Goal: Task Accomplishment & Management: Manage account settings

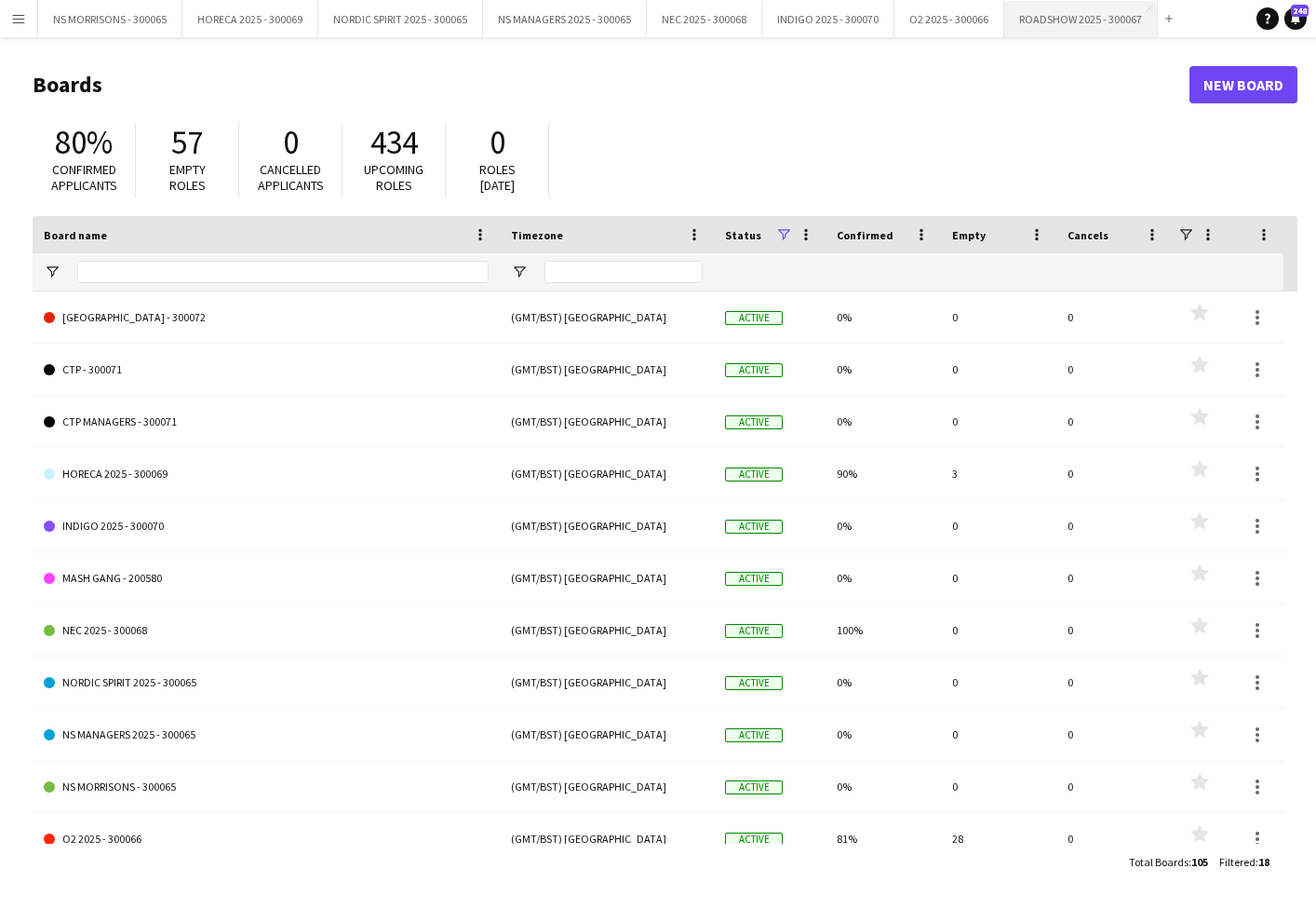
click at [1050, 23] on button "ROADSHOW 2025 - 300067 Close" at bounding box center [1082, 19] width 154 height 36
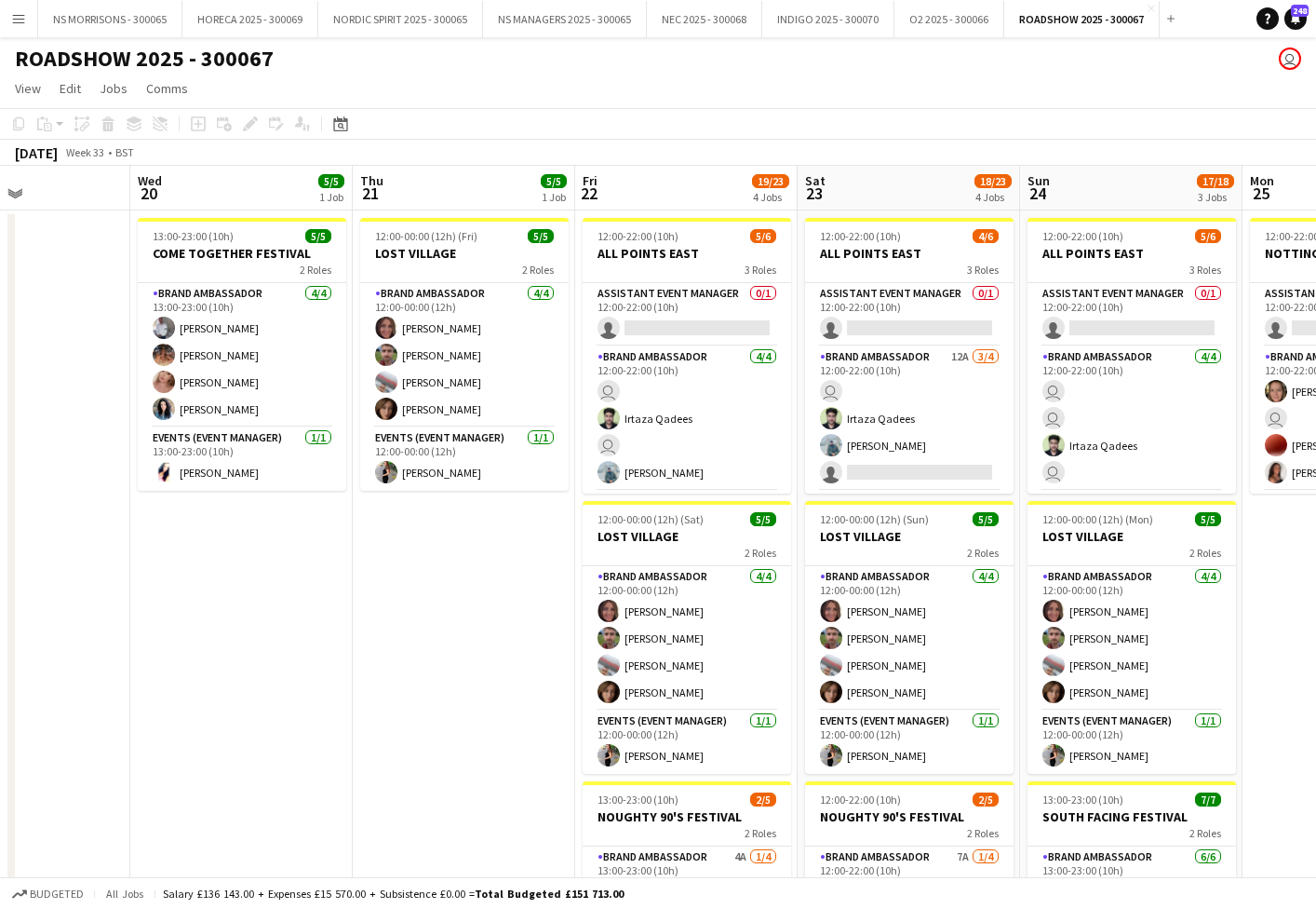
scroll to position [0, 689]
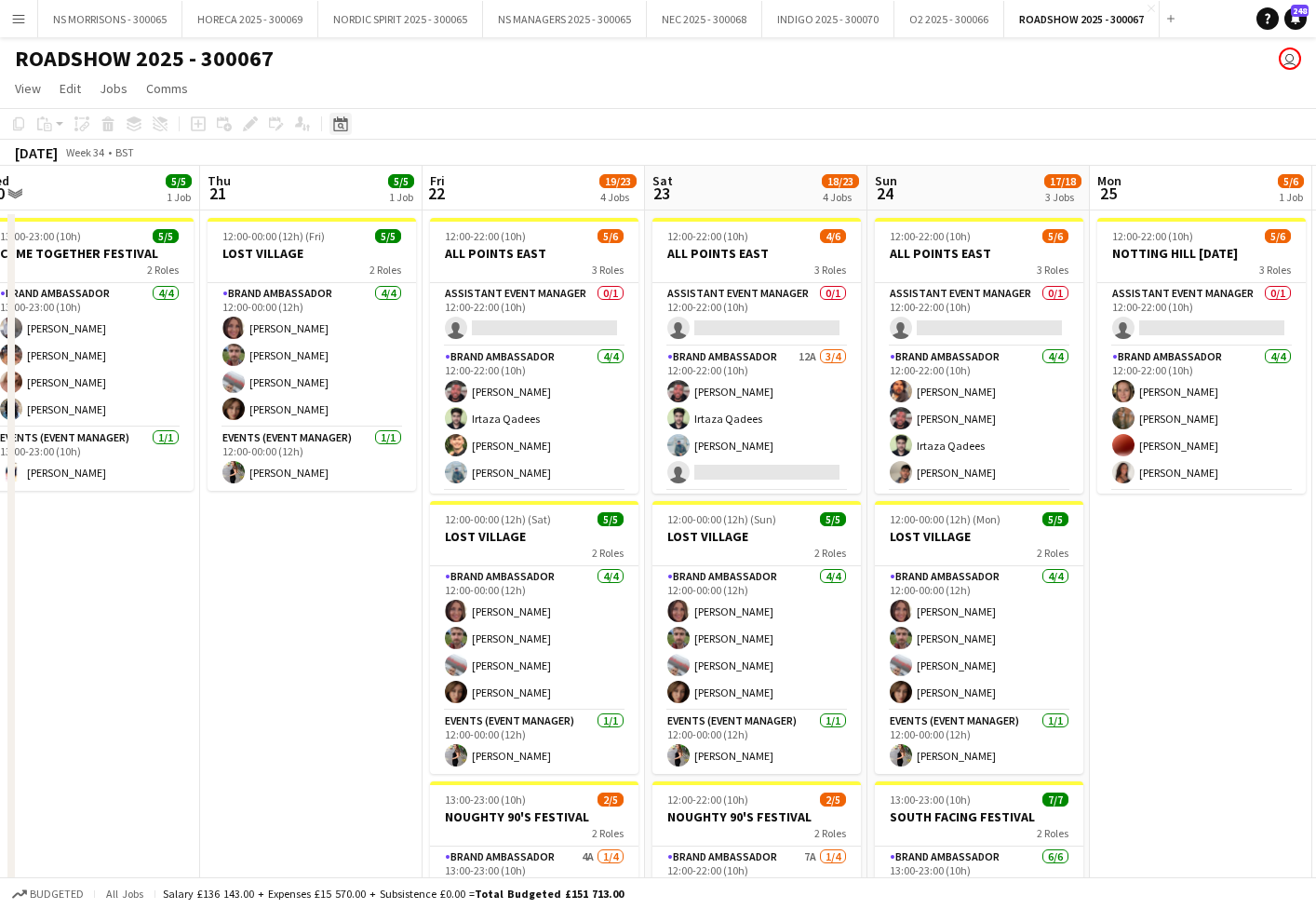
click at [337, 123] on icon "Date picker" at bounding box center [340, 124] width 15 height 15
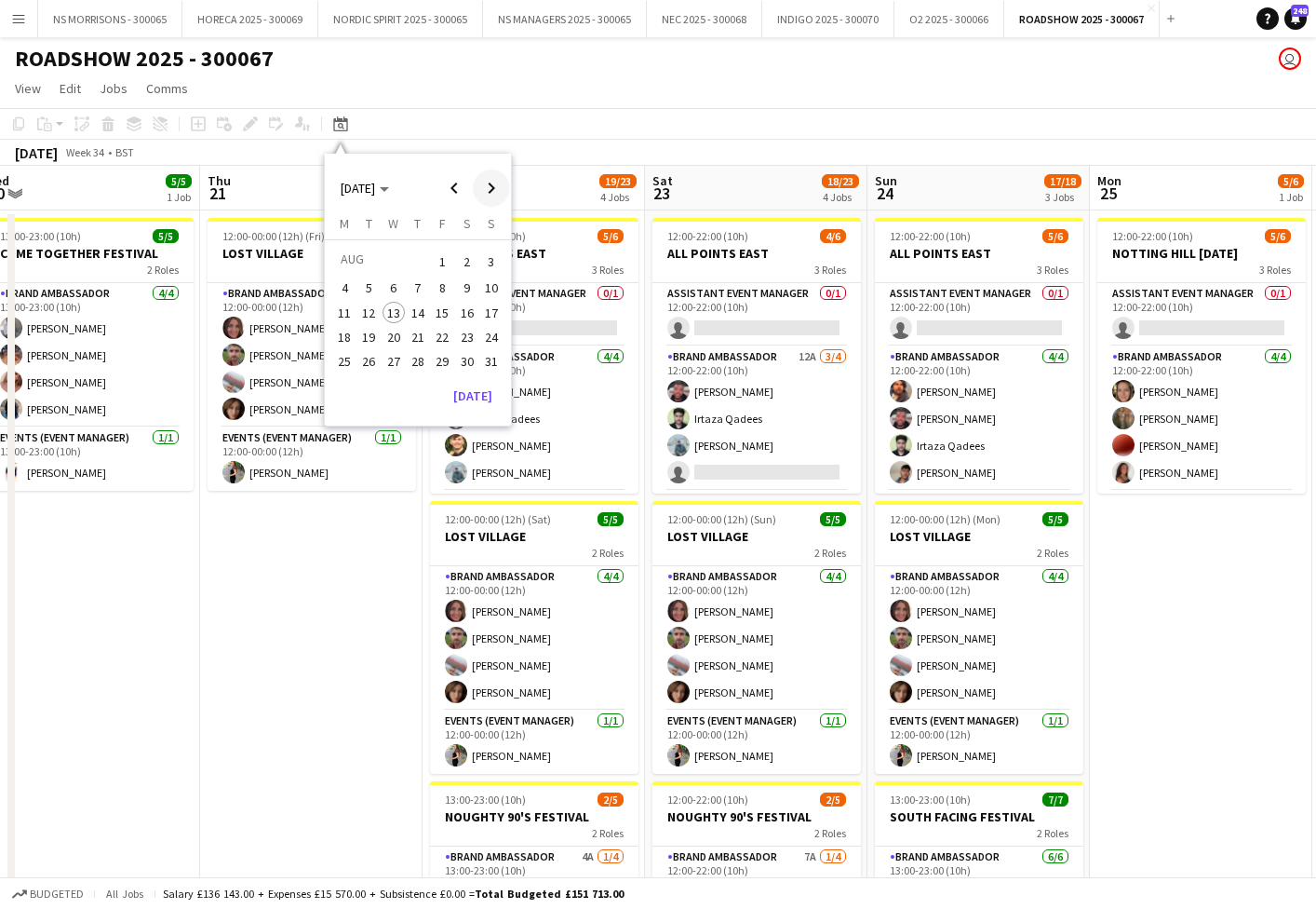
click at [483, 187] on span "Next month" at bounding box center [491, 188] width 37 height 37
click at [482, 187] on span "Next month" at bounding box center [491, 188] width 37 height 37
click at [461, 286] on span "8" at bounding box center [467, 288] width 22 height 22
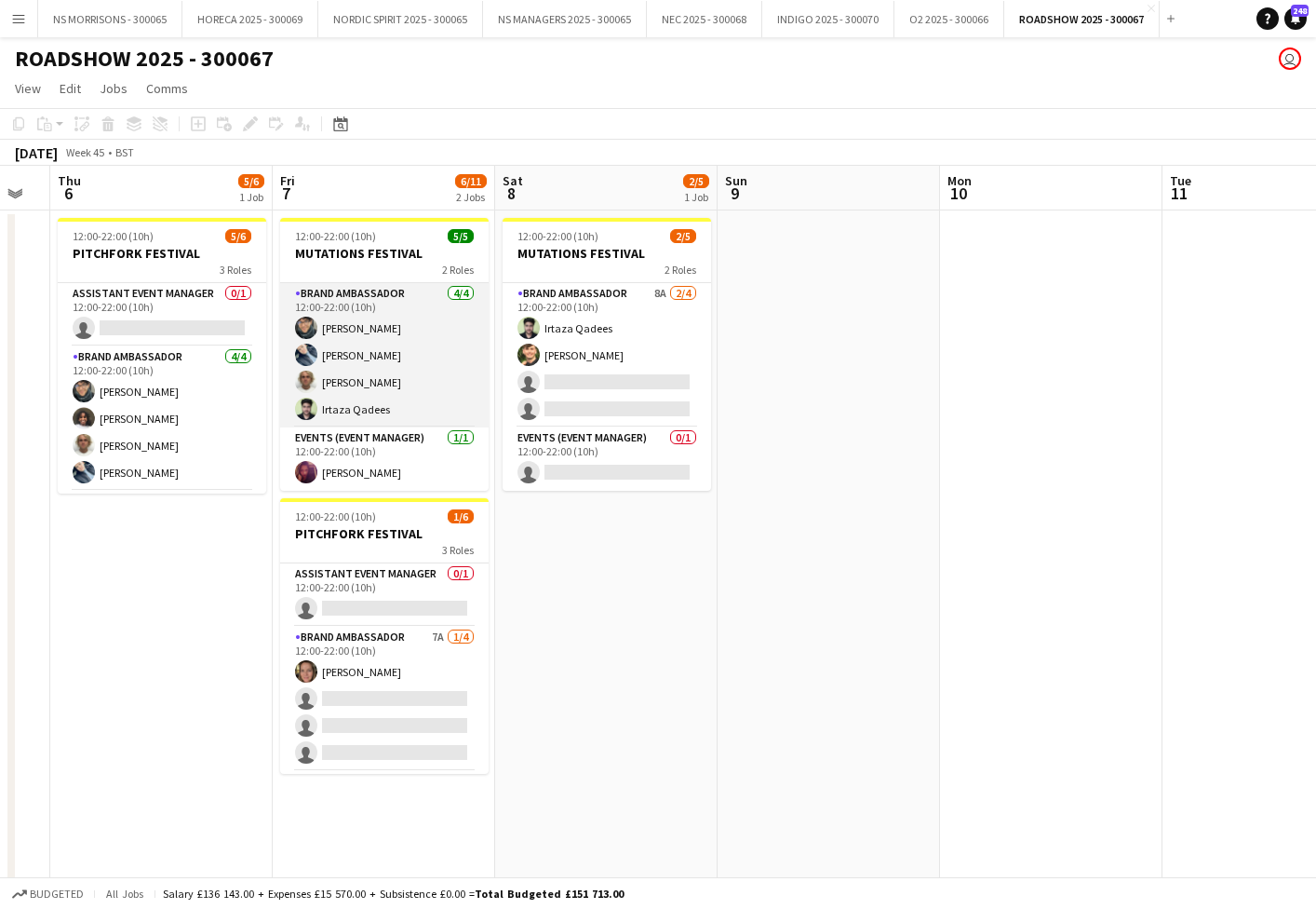
scroll to position [0, 383]
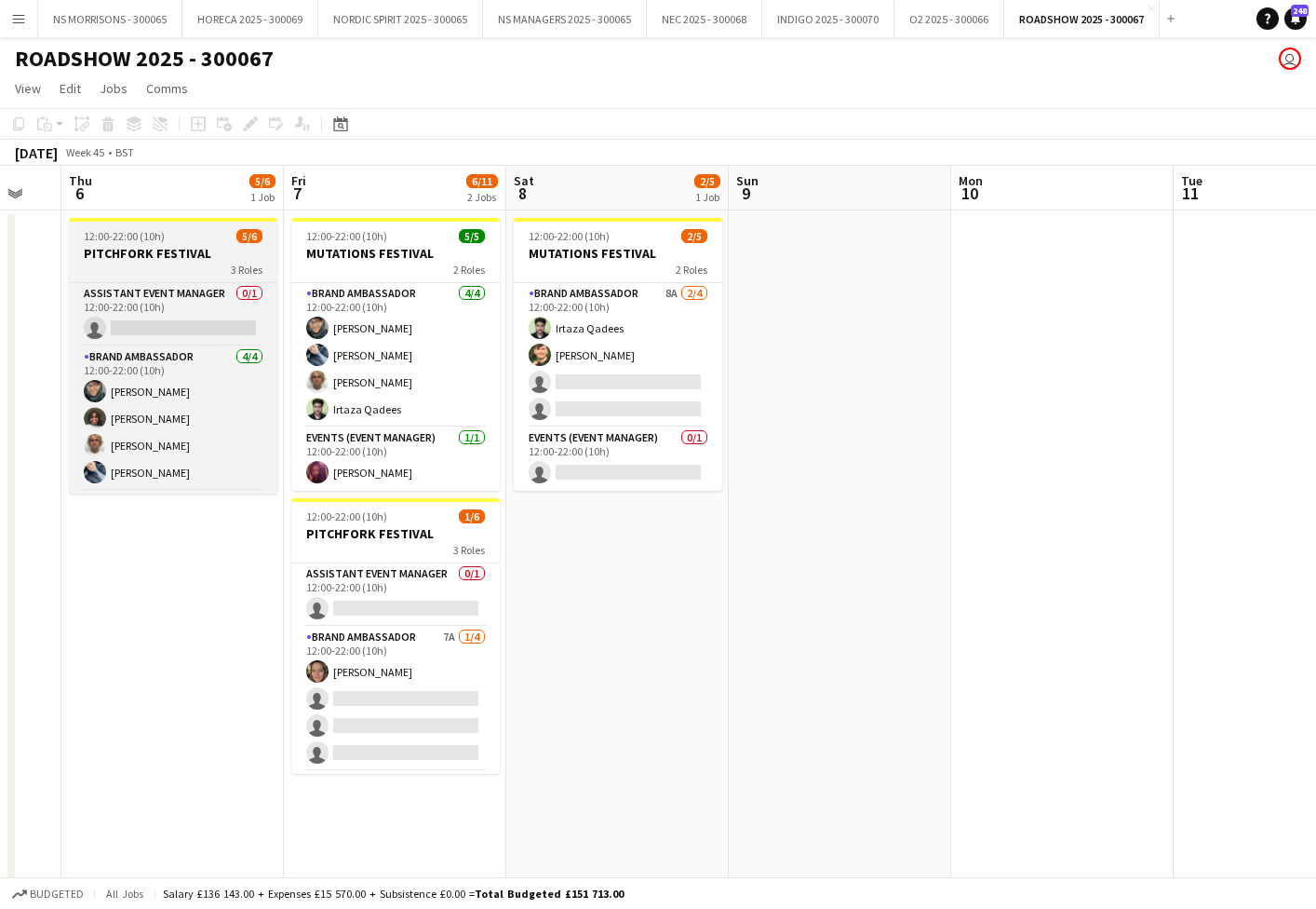
click at [219, 252] on h3 "PITCHFORK FESTIVAL" at bounding box center [173, 252] width 209 height 17
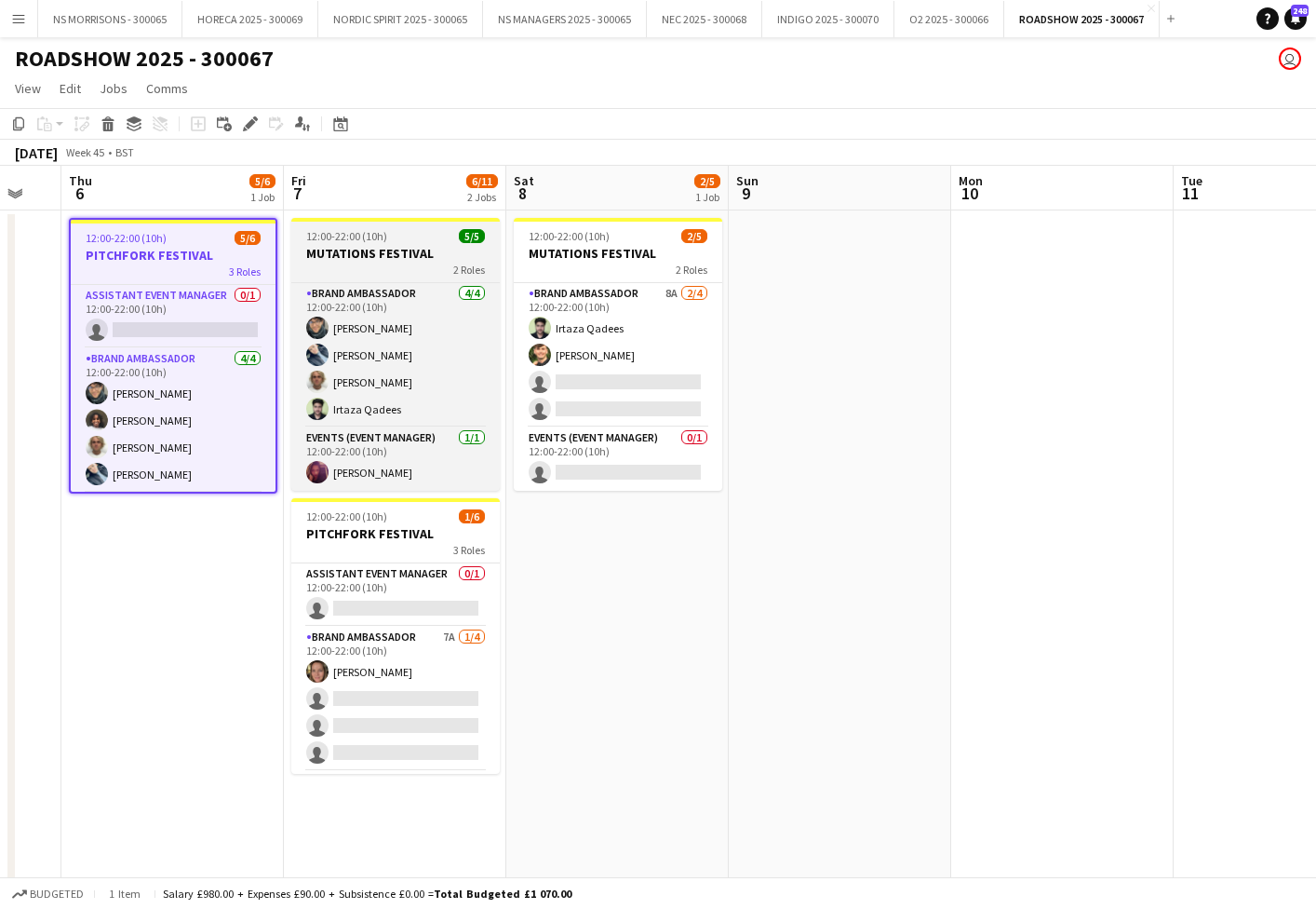
drag, startPoint x: 343, startPoint y: 239, endPoint x: 471, endPoint y: 245, distance: 128.1
click at [343, 239] on span "12:00-22:00 (10h)" at bounding box center [346, 236] width 81 height 14
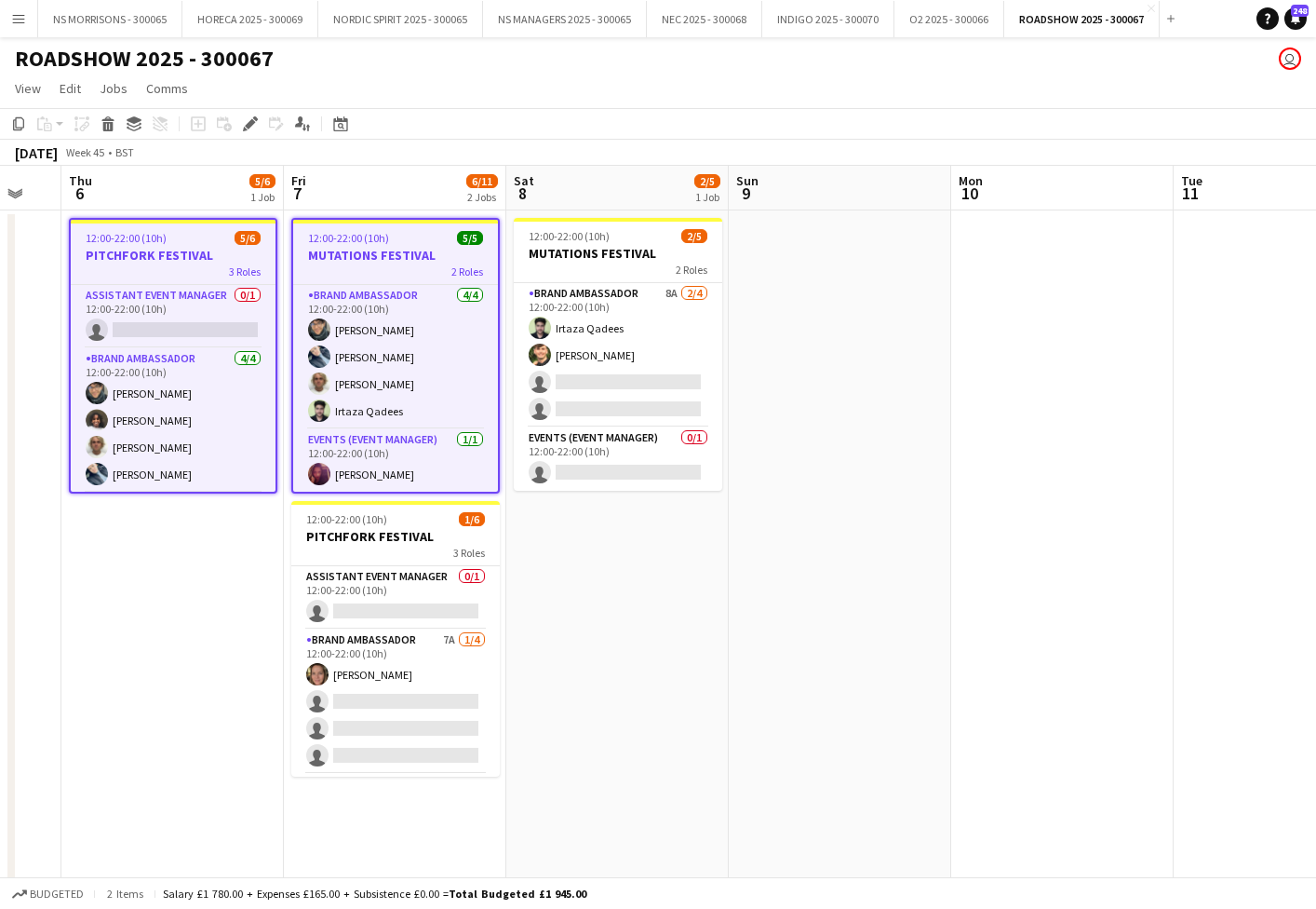
click at [507, 249] on app-date-cell "12:00-22:00 (10h) 2/5 MUTATIONS FESTIVAL 2 Roles Brand Ambassador 8A [DATE] 12:…" at bounding box center [618, 794] width 222 height 1168
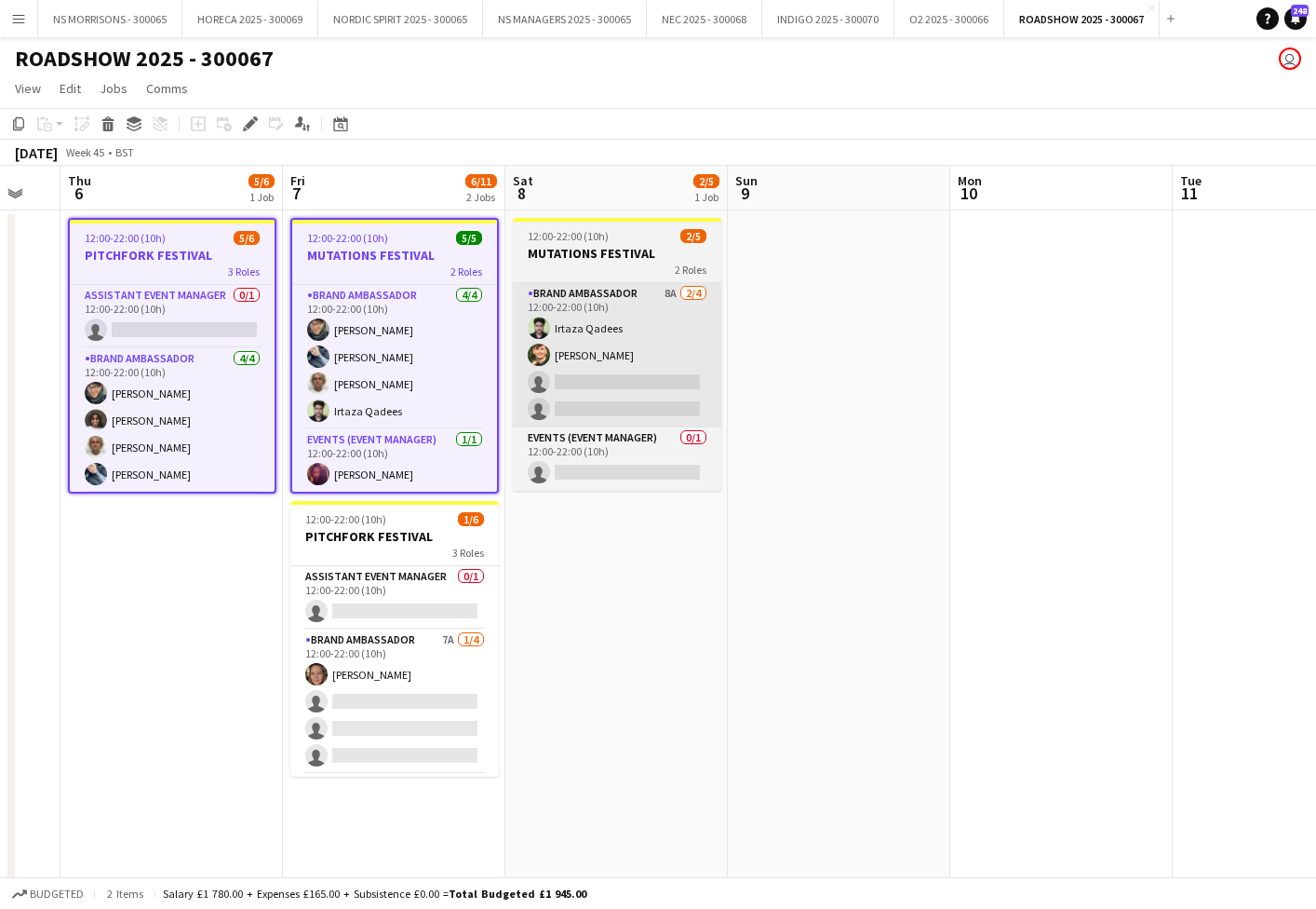
drag, startPoint x: 546, startPoint y: 253, endPoint x: 519, endPoint y: 314, distance: 66.7
click at [544, 254] on h3 "MUTATIONS FESTIVAL" at bounding box center [617, 252] width 209 height 17
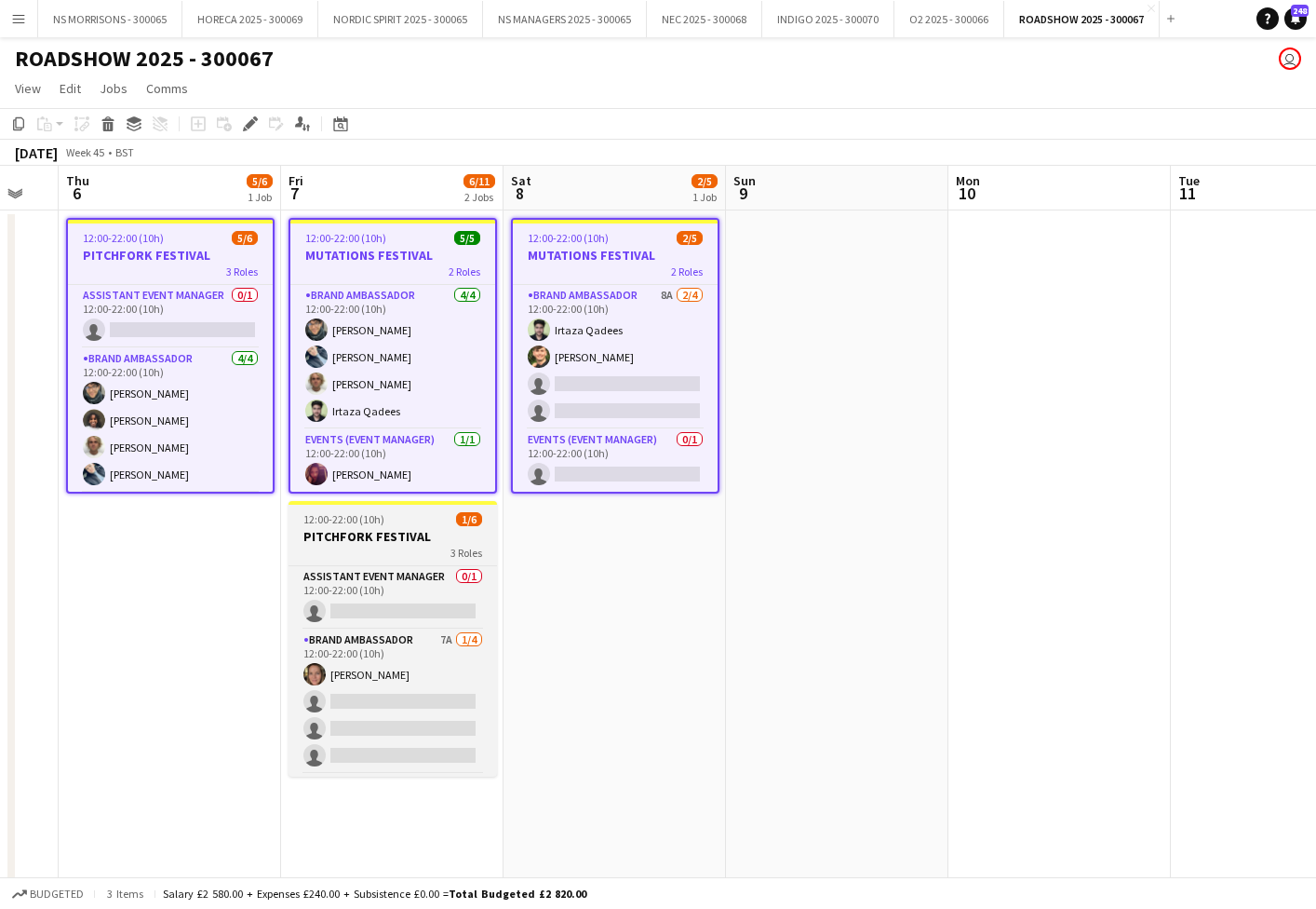
click at [394, 513] on div "12:00-22:00 (10h) 1/6" at bounding box center [392, 519] width 209 height 14
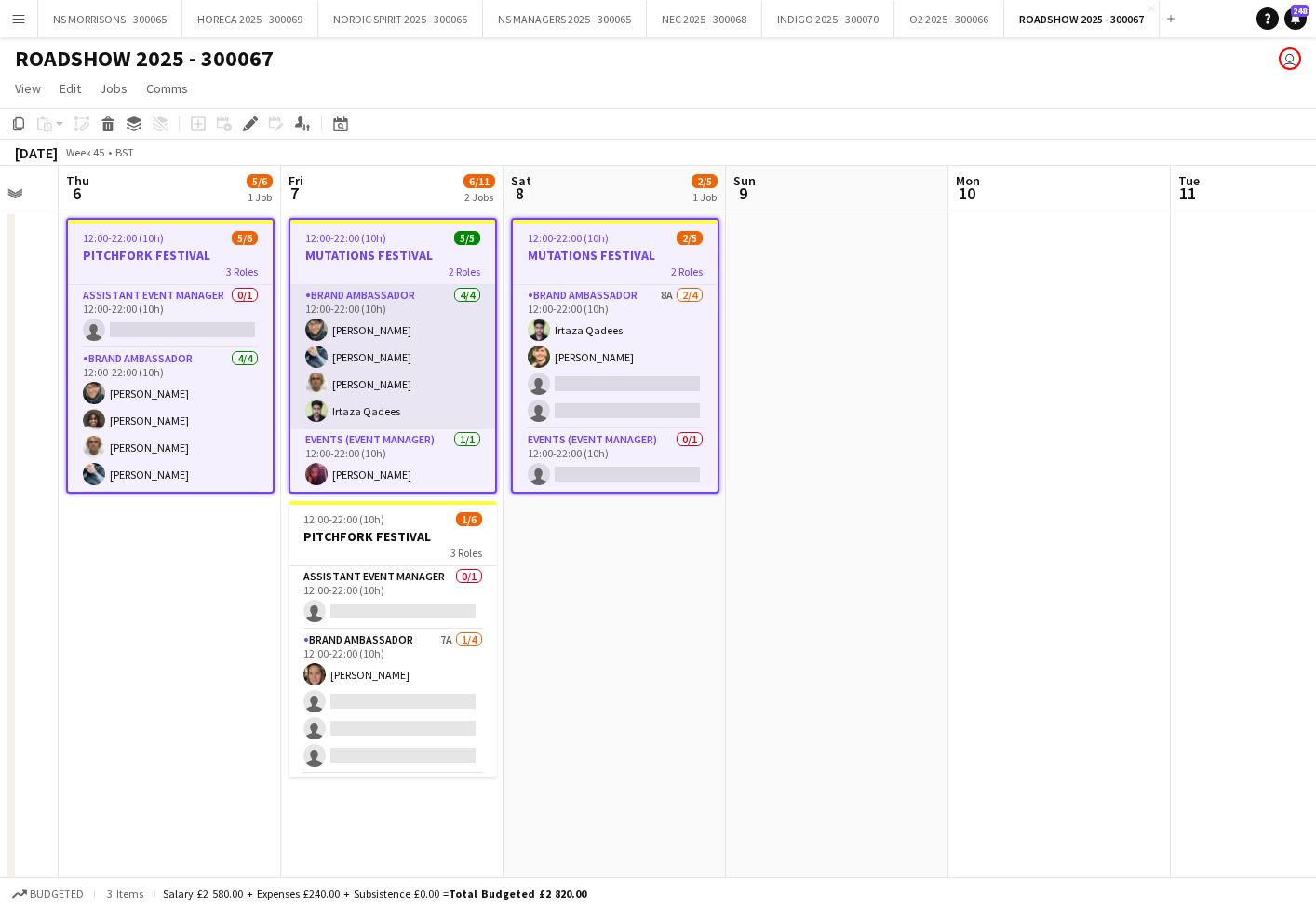
scroll to position [0, 387]
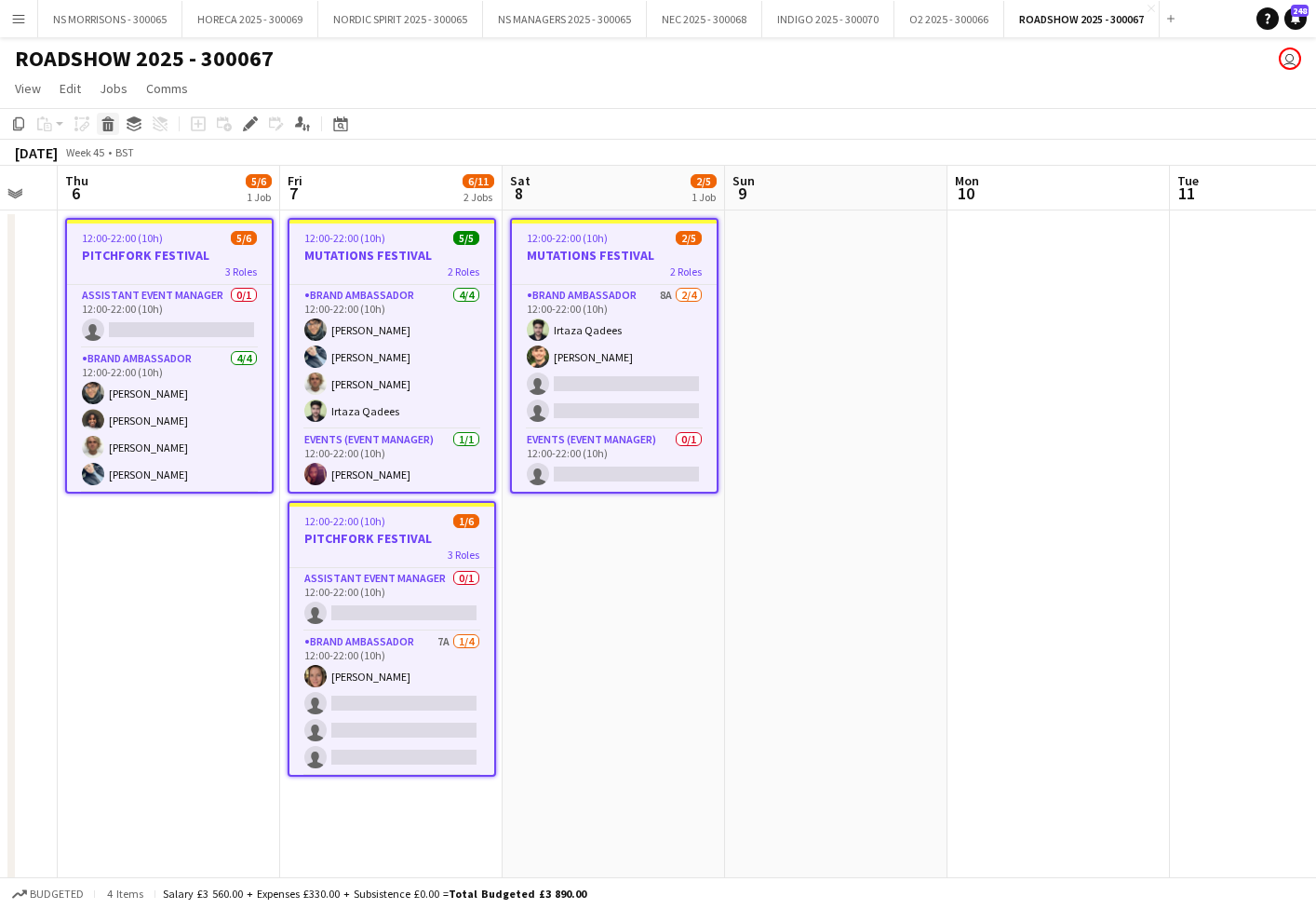
click at [100, 128] on div "Delete" at bounding box center [108, 124] width 22 height 22
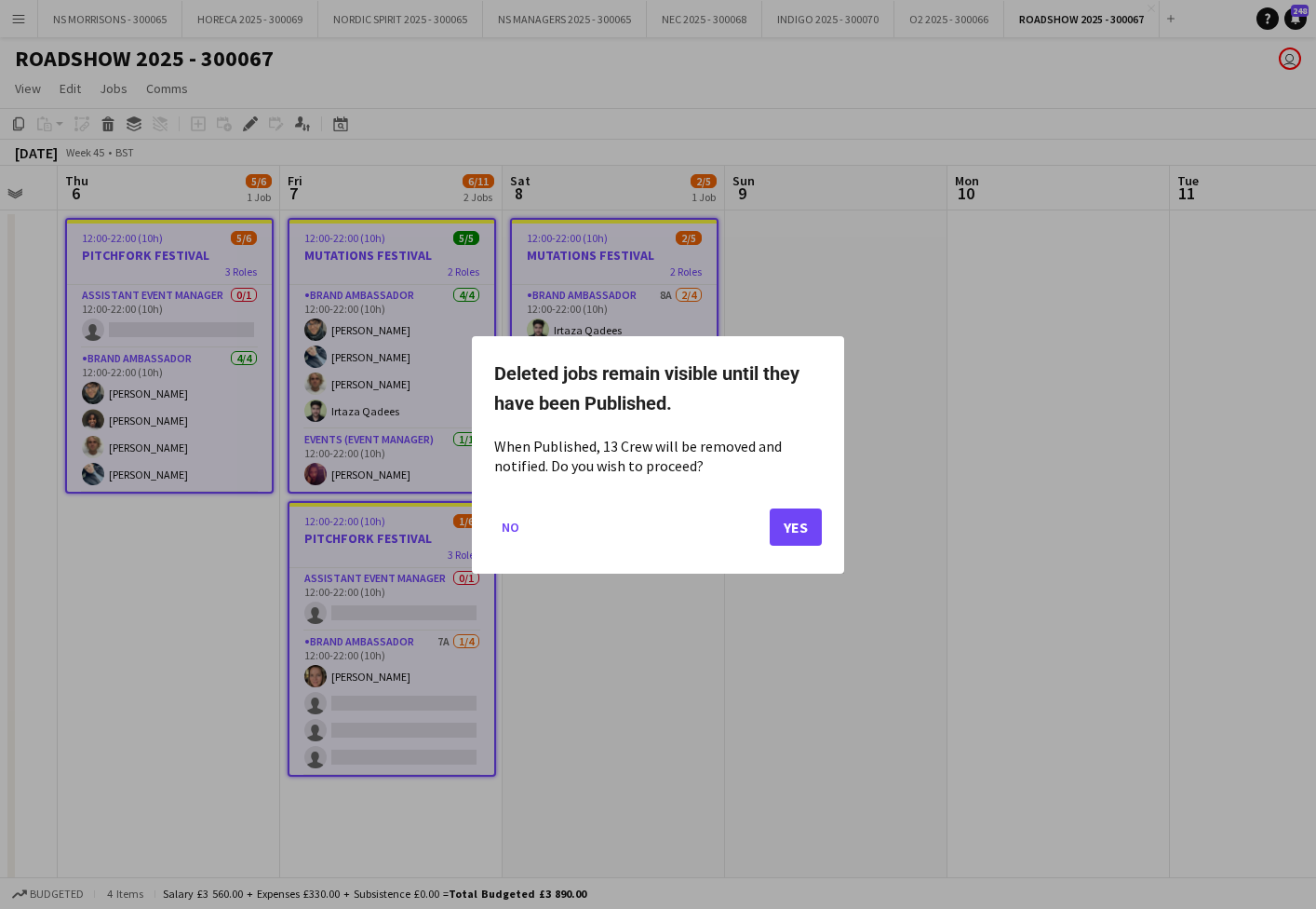
click at [786, 515] on button "Yes" at bounding box center [796, 525] width 52 height 37
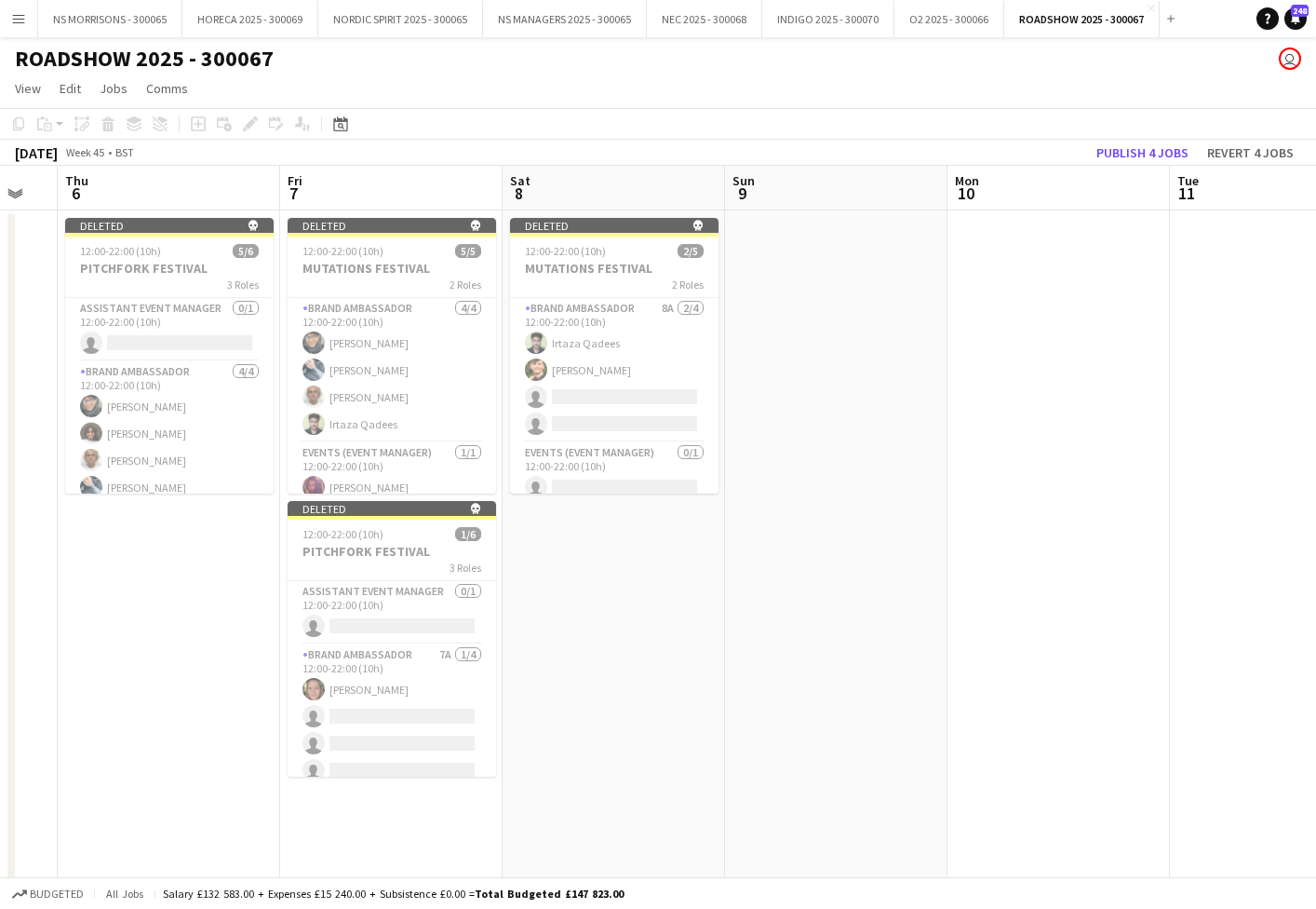
click at [1176, 160] on button "Publish 4 jobs" at bounding box center [1142, 153] width 107 height 24
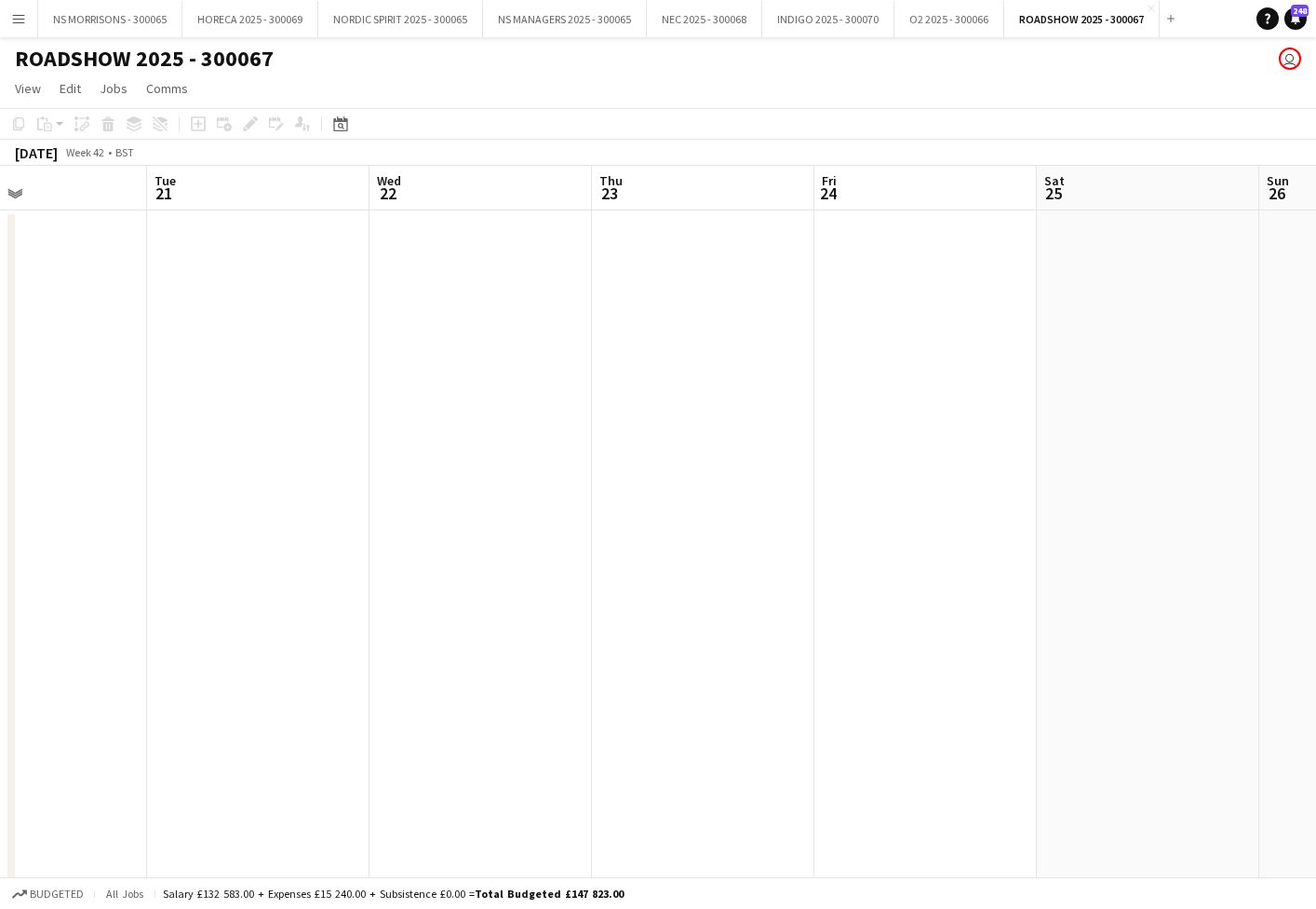
scroll to position [0, 511]
click at [341, 122] on icon at bounding box center [340, 124] width 14 height 15
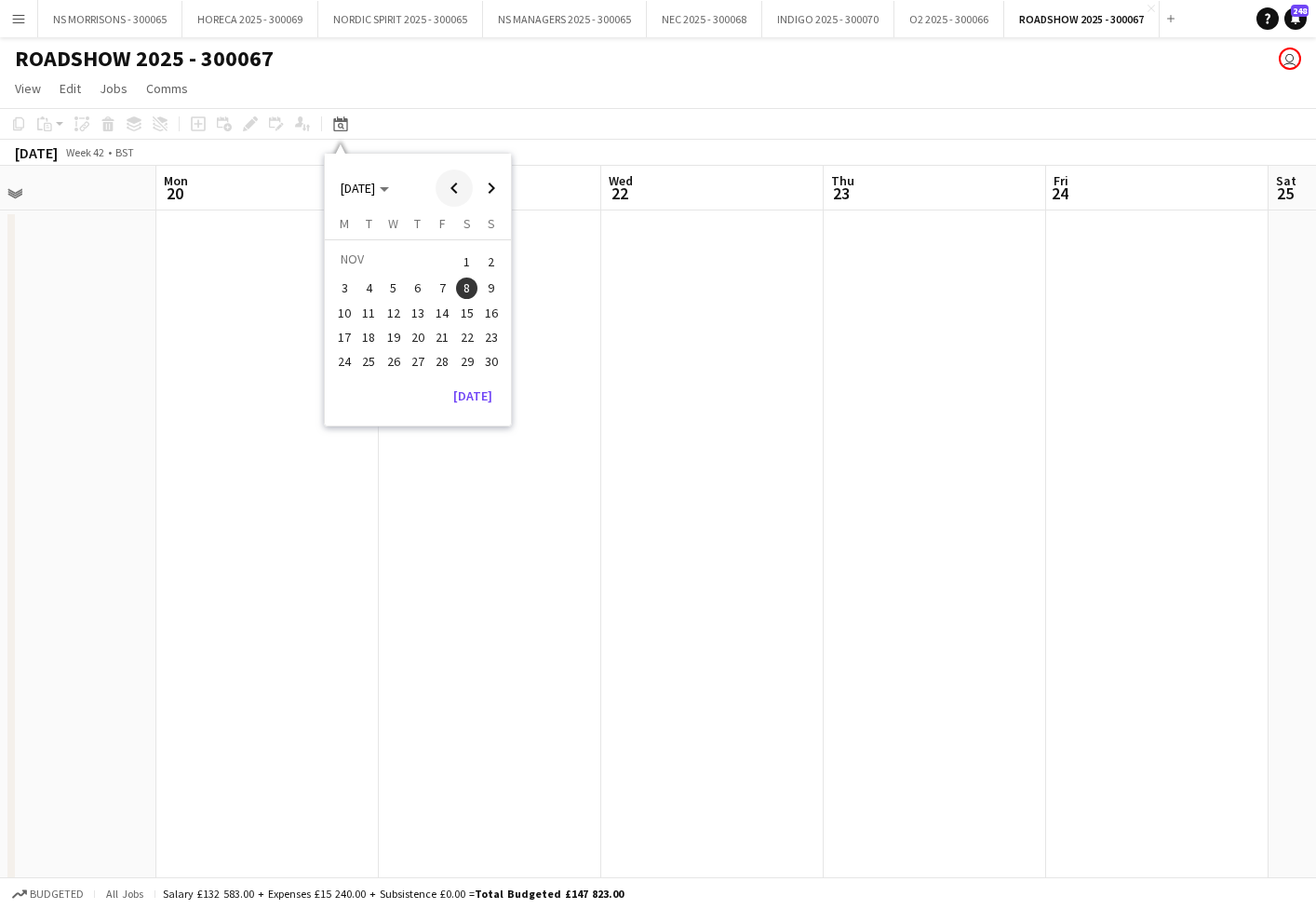
click at [459, 192] on span "Previous month" at bounding box center [454, 188] width 37 height 37
click at [423, 289] on span "7" at bounding box center [418, 288] width 22 height 22
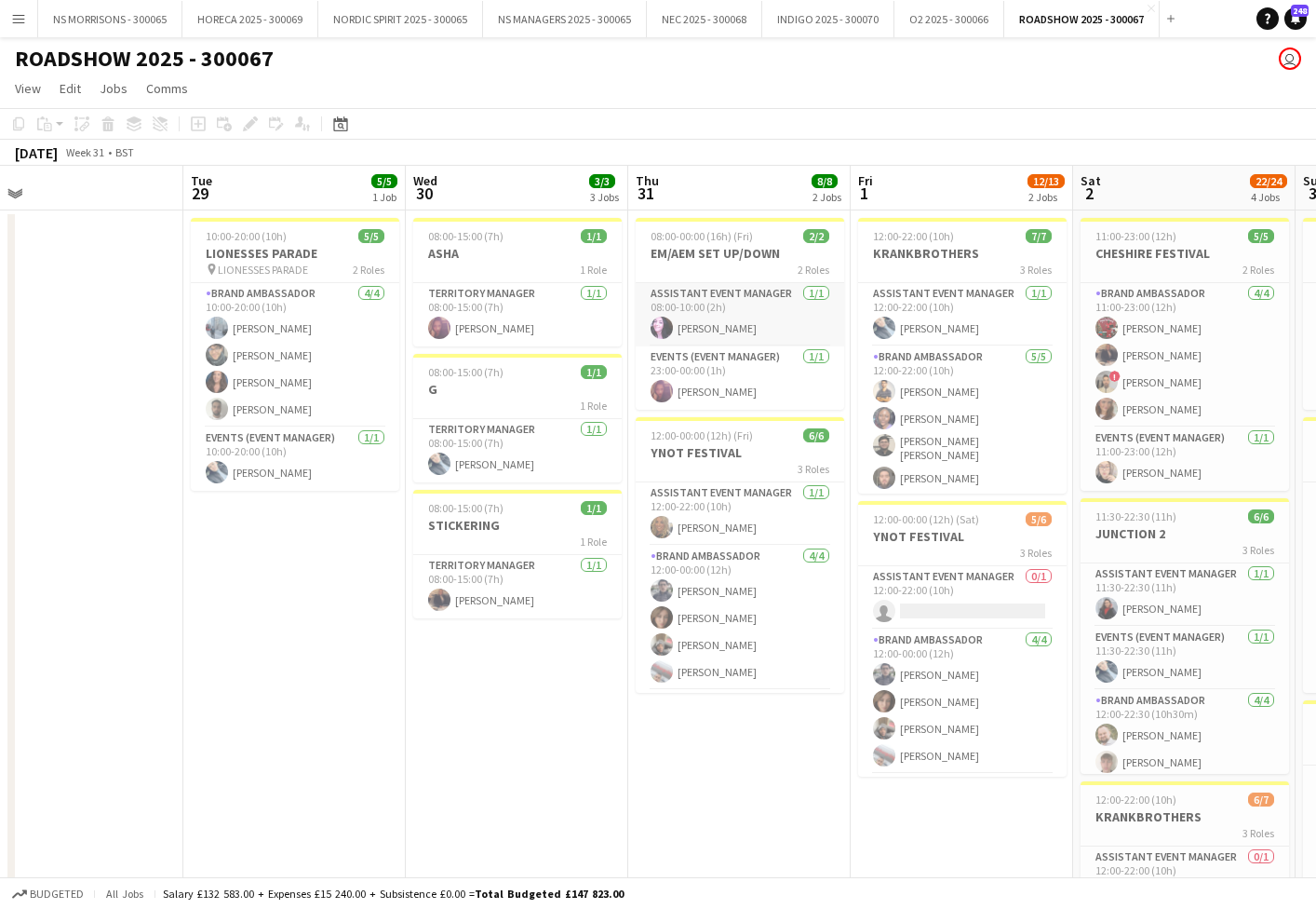
scroll to position [0, 483]
drag, startPoint x: 493, startPoint y: 448, endPoint x: 543, endPoint y: 438, distance: 51.0
click at [494, 448] on app-card-role "Territory Manager [DATE] 08:00-15:00 (7h) [PERSON_NAME]" at bounding box center [518, 450] width 209 height 63
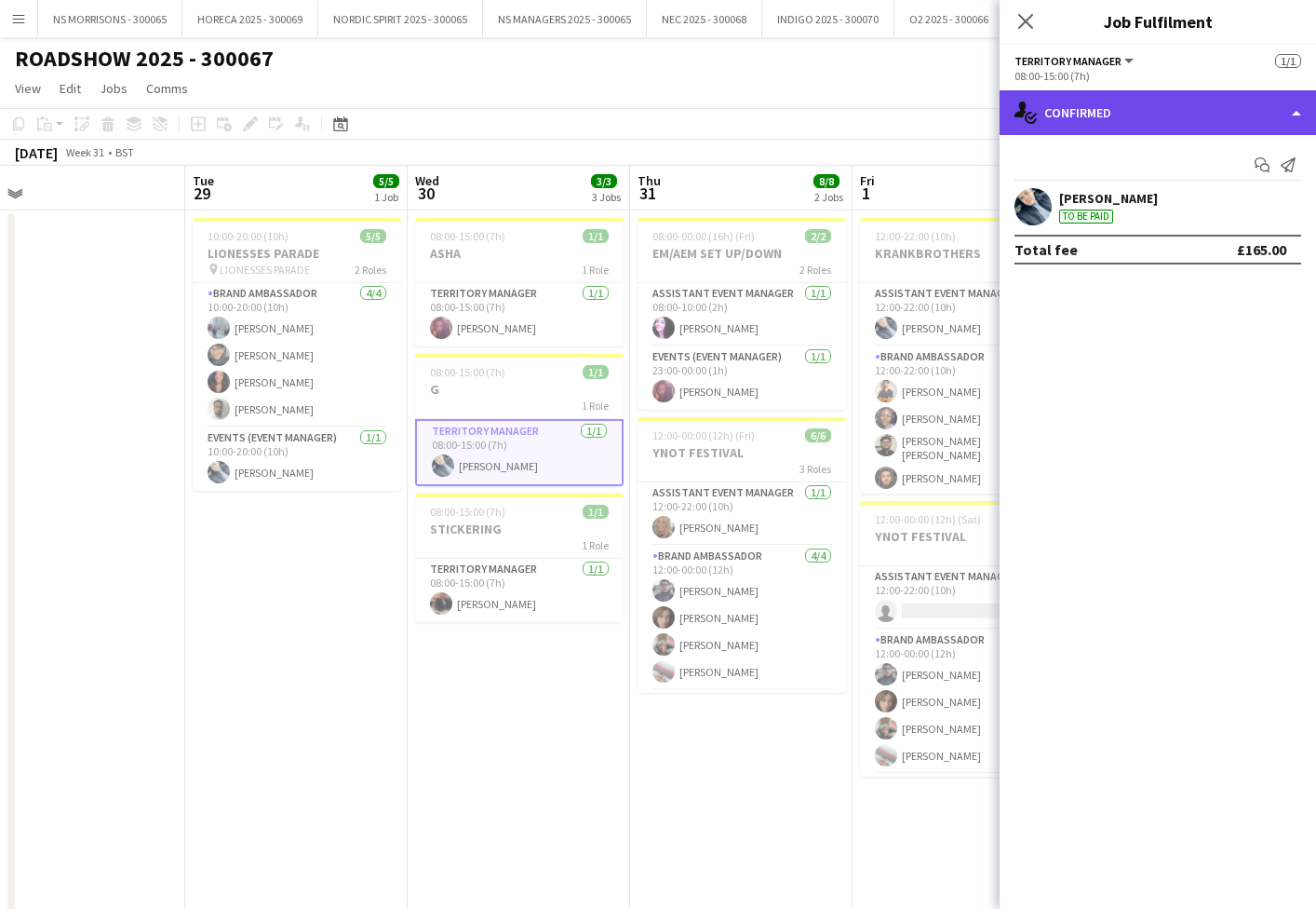
click at [1160, 104] on div "single-neutral-actions-check-2 Confirmed" at bounding box center [1157, 113] width 316 height 45
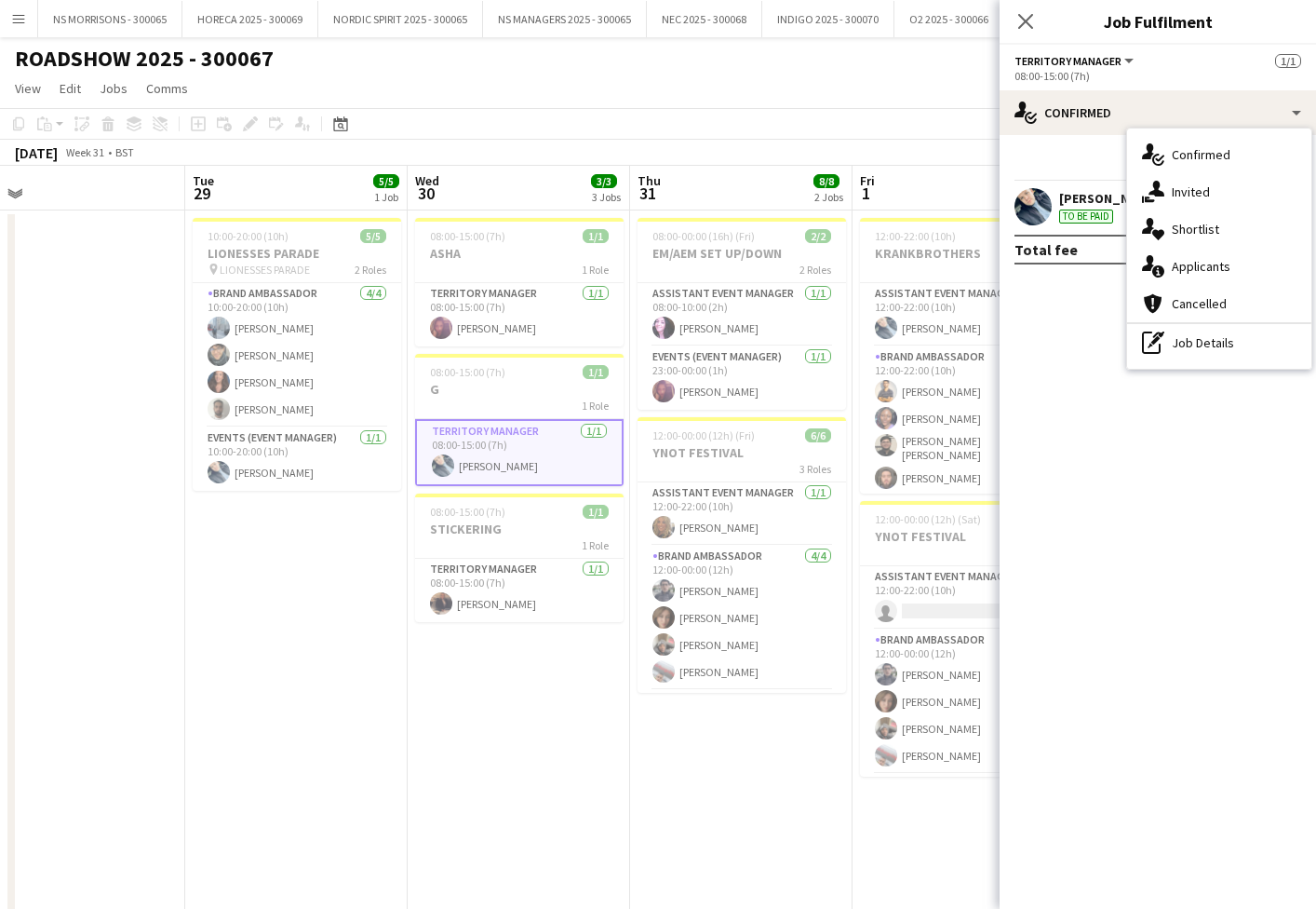
drag, startPoint x: 1027, startPoint y: 363, endPoint x: 1110, endPoint y: 221, distance: 164.5
click at [1046, 339] on mat-expansion-panel "check Confirmed Start chat Send notification [PERSON_NAME] To be paid Total fee…" at bounding box center [1157, 521] width 316 height 773
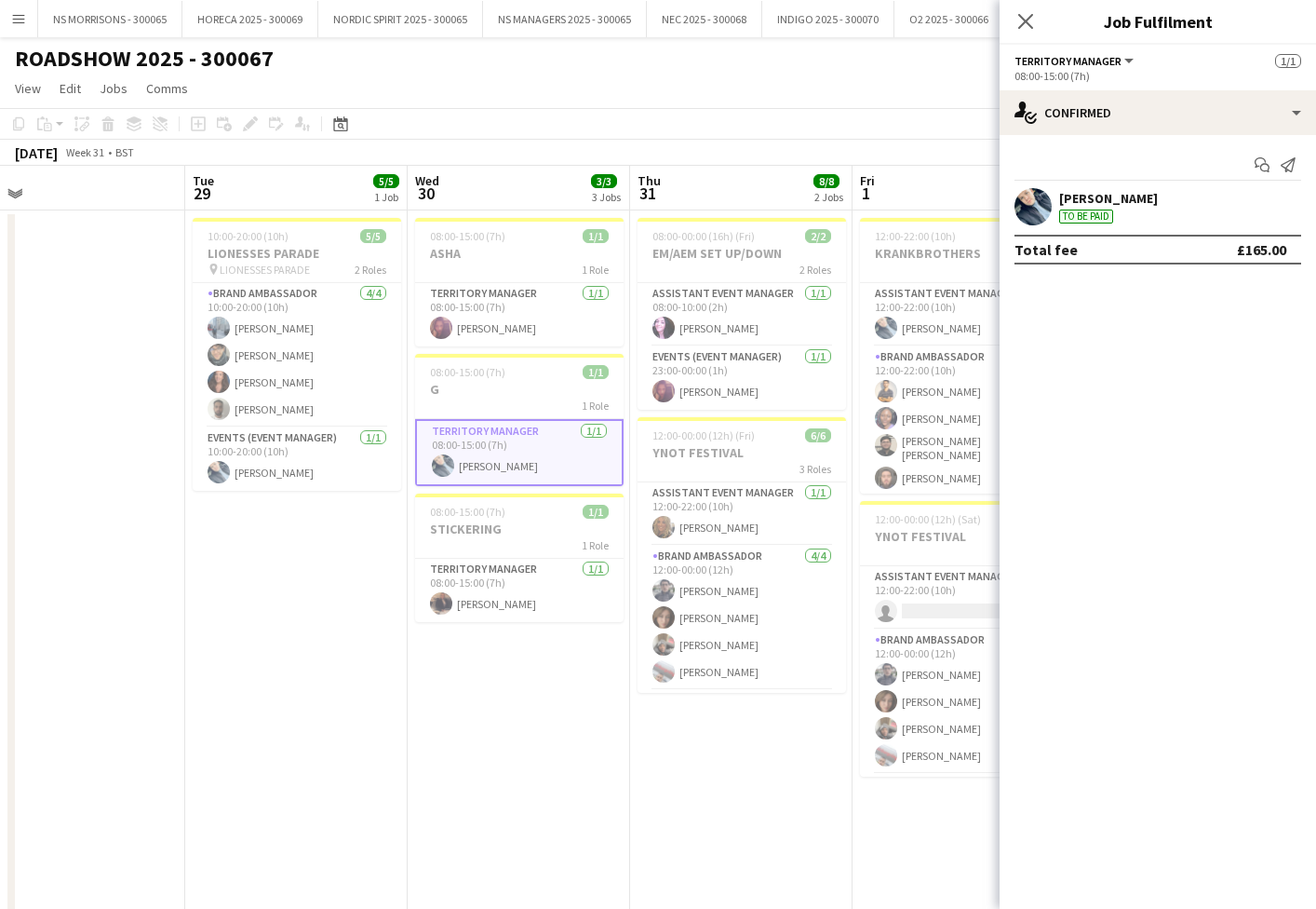
drag, startPoint x: 1116, startPoint y: 201, endPoint x: 1122, endPoint y: 223, distance: 22.8
click at [1116, 201] on div "[PERSON_NAME]" at bounding box center [1108, 198] width 99 height 17
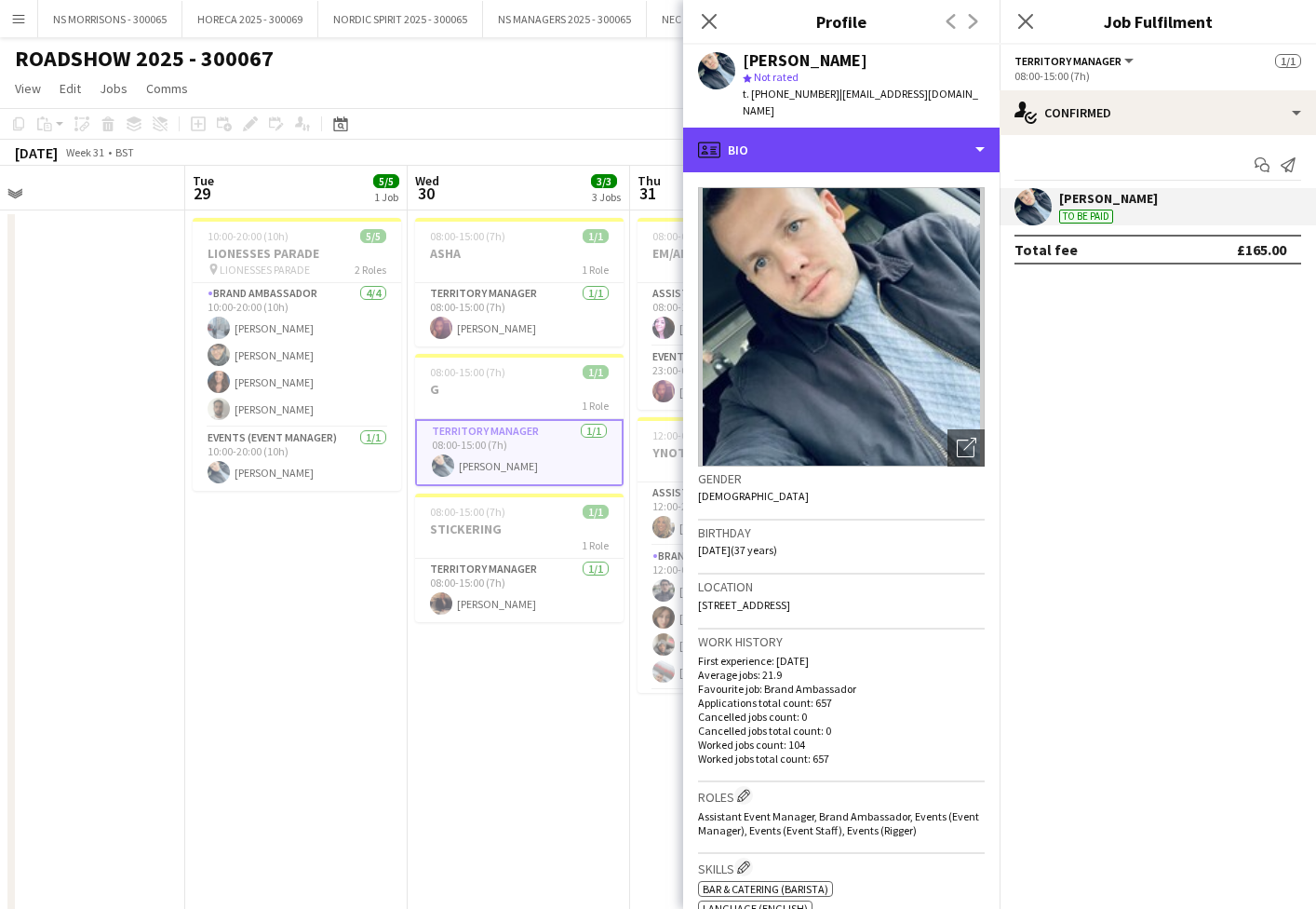
drag, startPoint x: 874, startPoint y: 132, endPoint x: 882, endPoint y: 158, distance: 27.2
click at [874, 132] on div "profile Bio" at bounding box center [841, 150] width 316 height 45
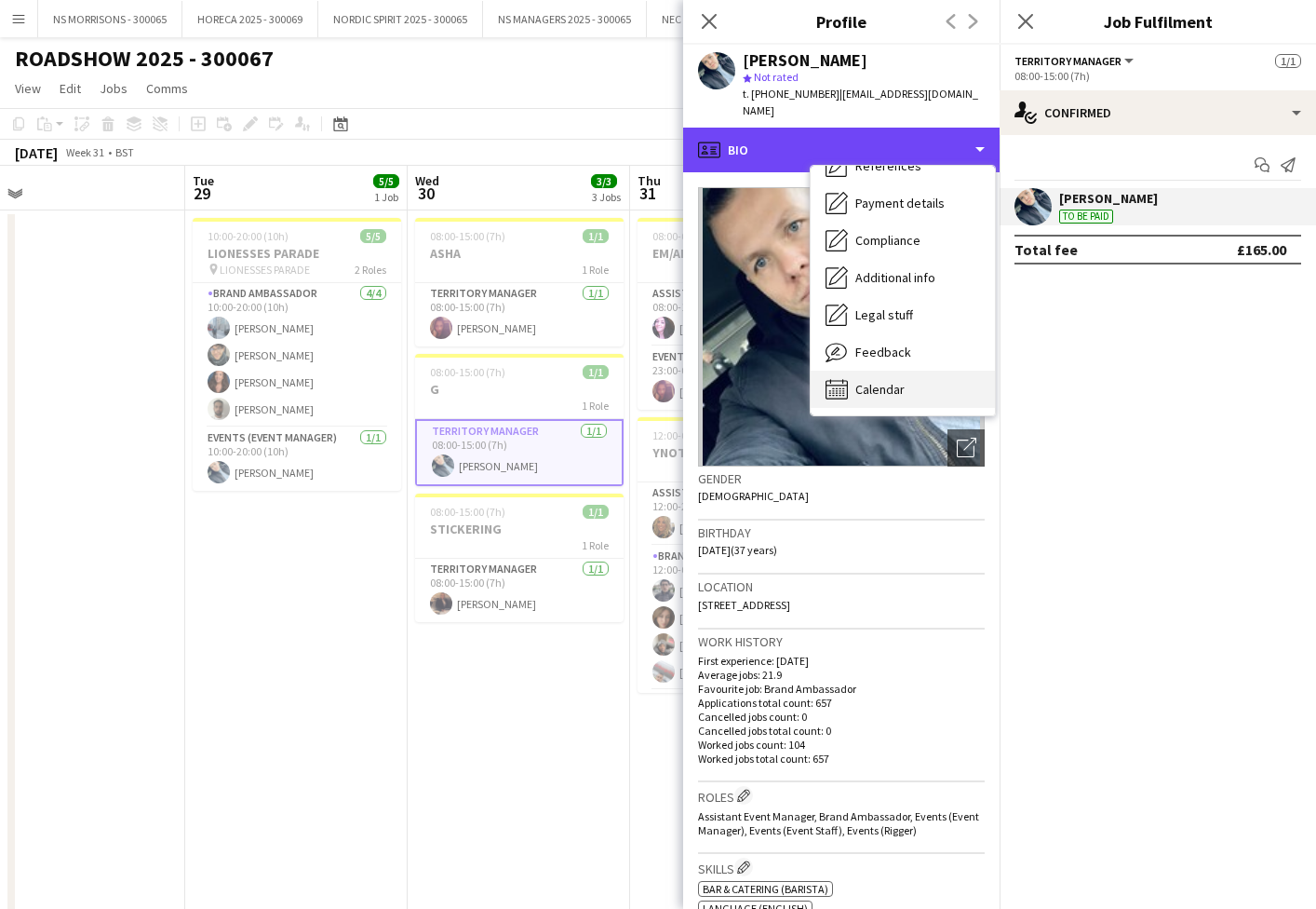
scroll to position [213, 0]
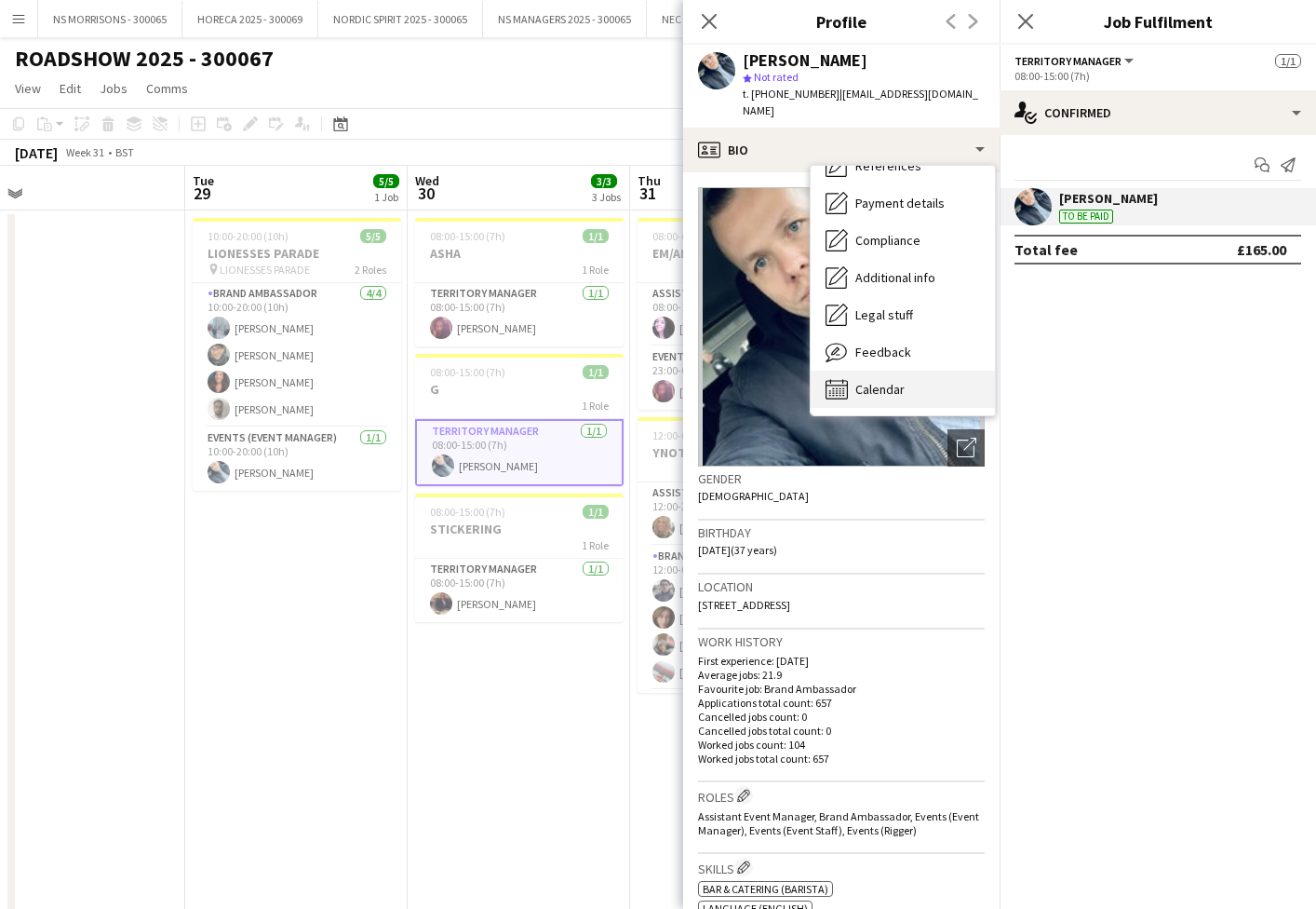
click at [889, 381] on span "Calendar" at bounding box center [879, 389] width 49 height 17
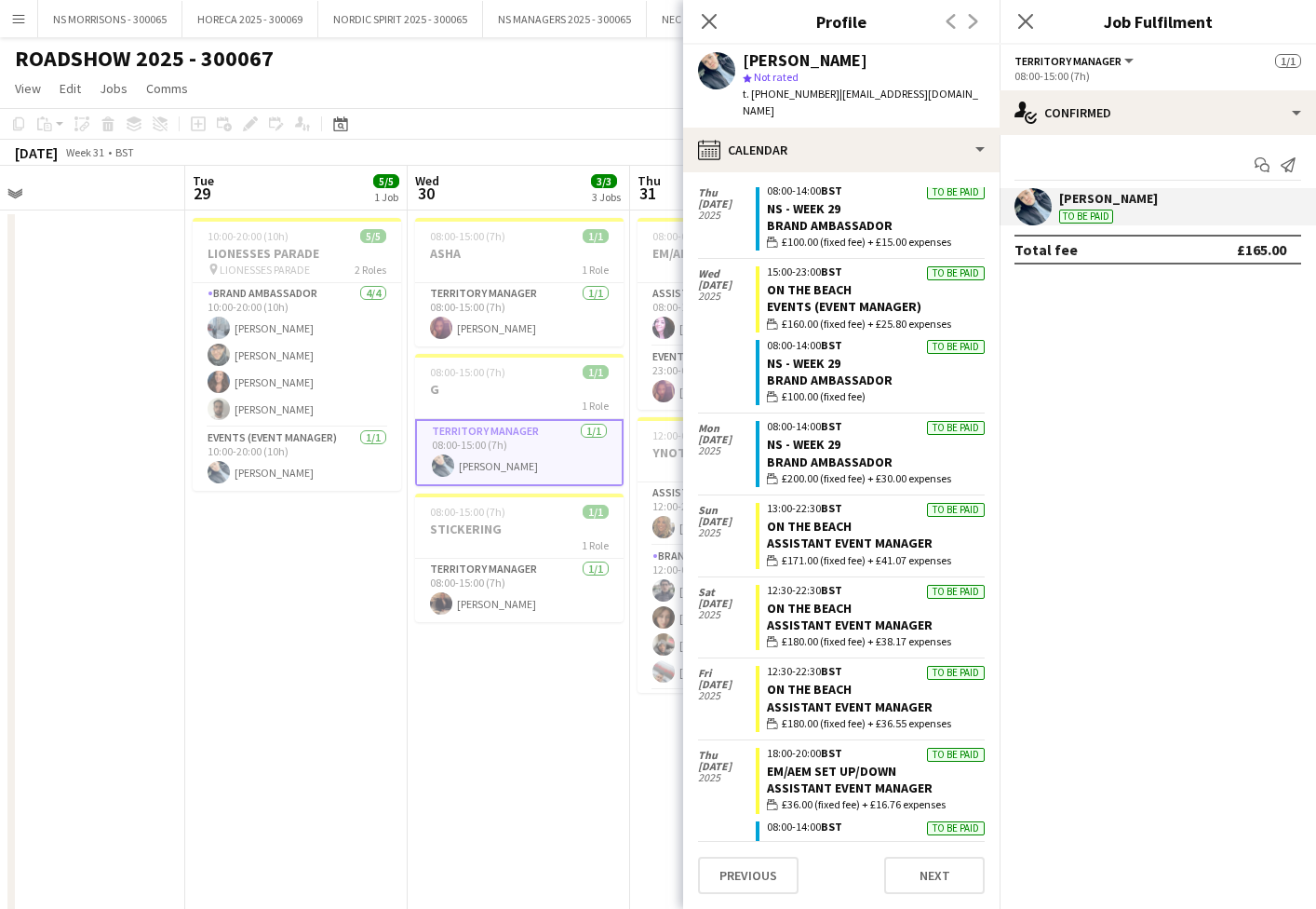
scroll to position [2164, 0]
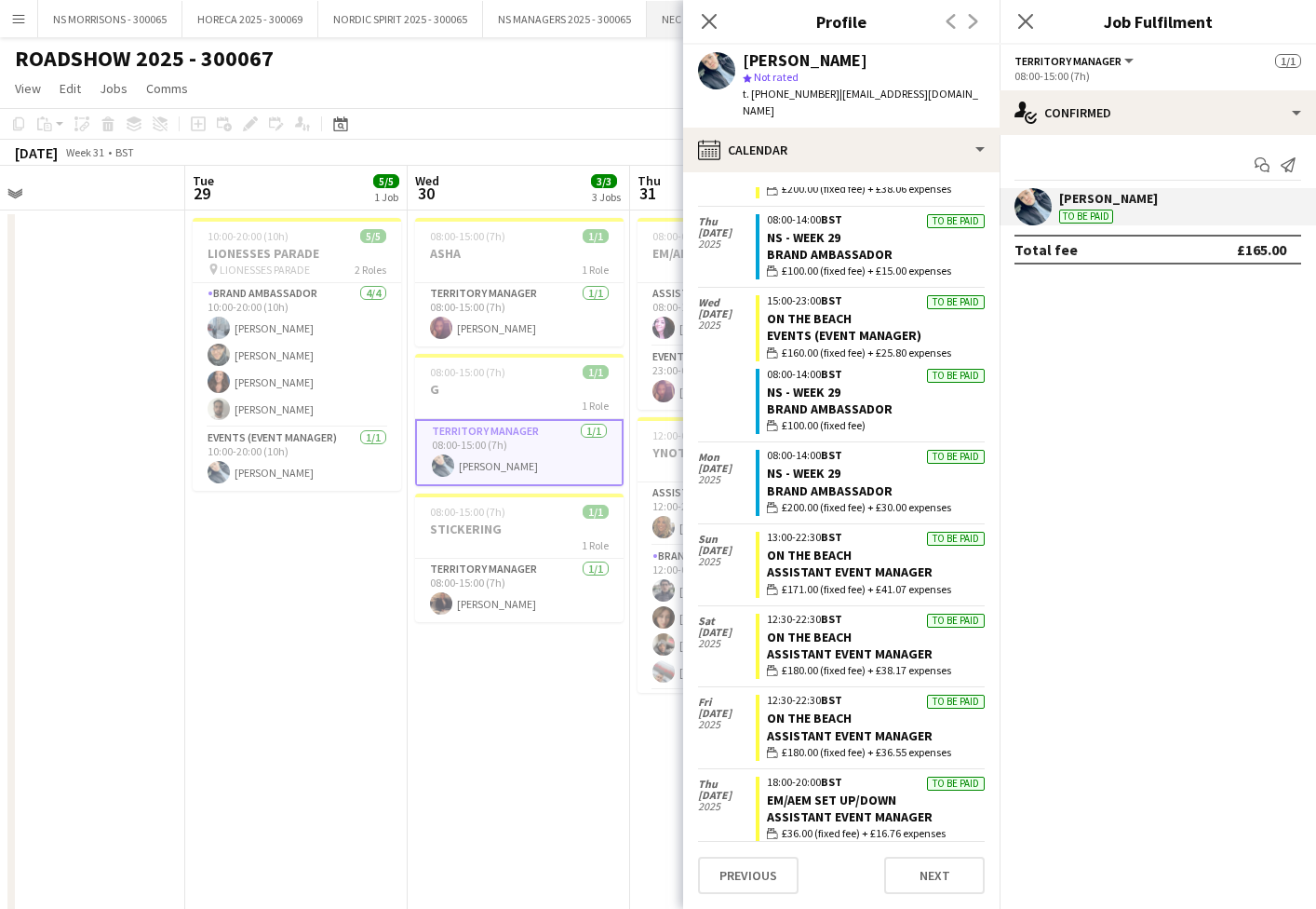
click at [712, 21] on icon "Close pop-in" at bounding box center [708, 21] width 15 height 15
